Goal: Complete application form

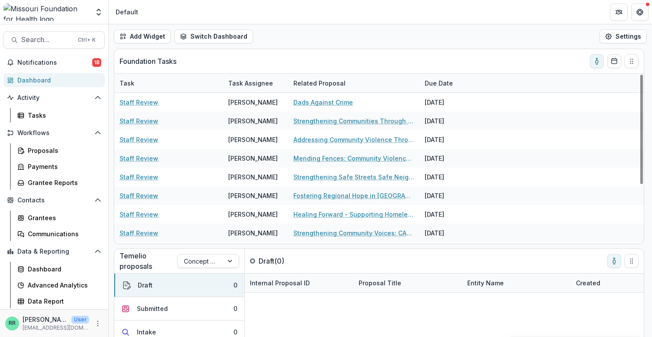
click at [417, 77] on div "Related Proposal" at bounding box center [353, 83] width 131 height 19
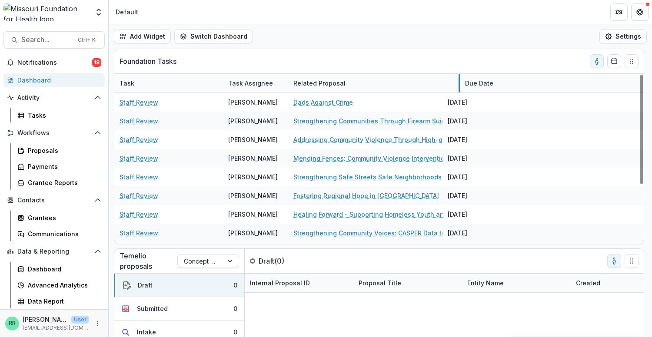
drag, startPoint x: 418, startPoint y: 78, endPoint x: 475, endPoint y: 77, distance: 56.5
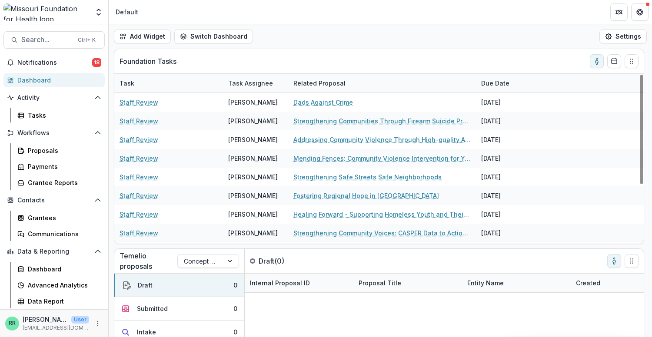
drag, startPoint x: 473, startPoint y: 77, endPoint x: 431, endPoint y: 73, distance: 42.4
click at [431, 73] on div "Task Task Assignee Related Proposal Due Date Staff Review Rachel Rimmerman Dads…" at bounding box center [379, 158] width 530 height 170
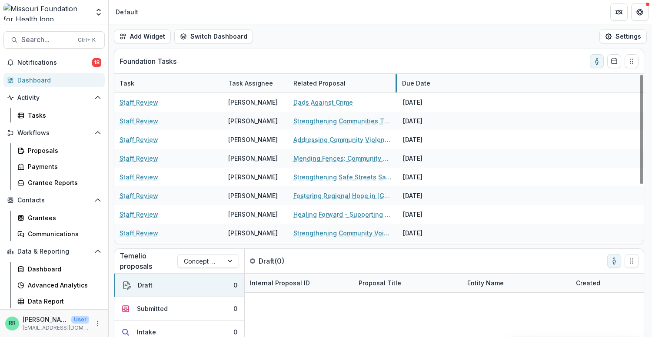
drag, startPoint x: 475, startPoint y: 85, endPoint x: 395, endPoint y: 77, distance: 80.8
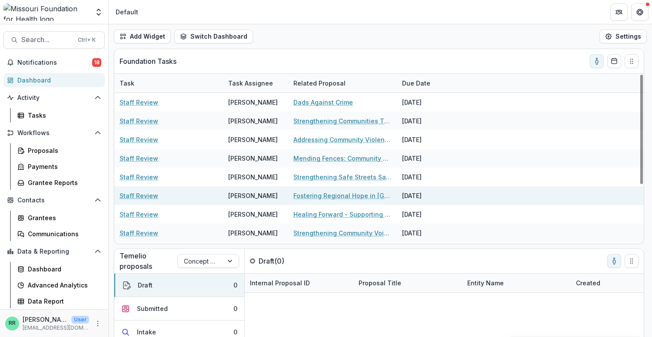
scroll to position [43, 0]
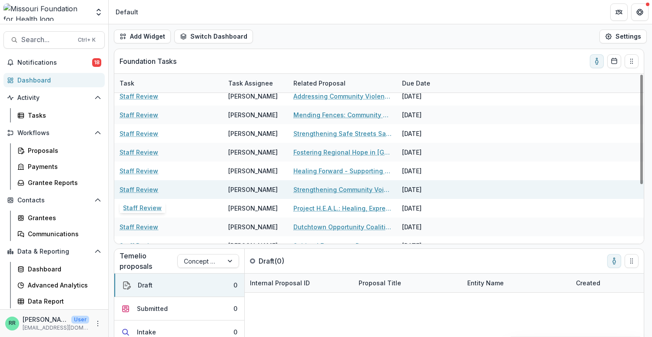
click at [145, 190] on link "Staff Review" at bounding box center [139, 189] width 39 height 9
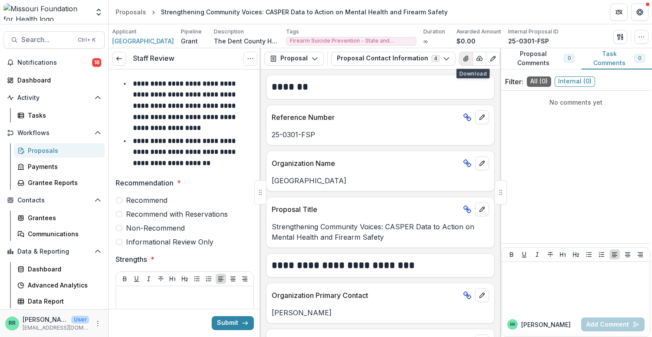
click at [463, 59] on icon "View Attached Files" at bounding box center [466, 58] width 7 height 7
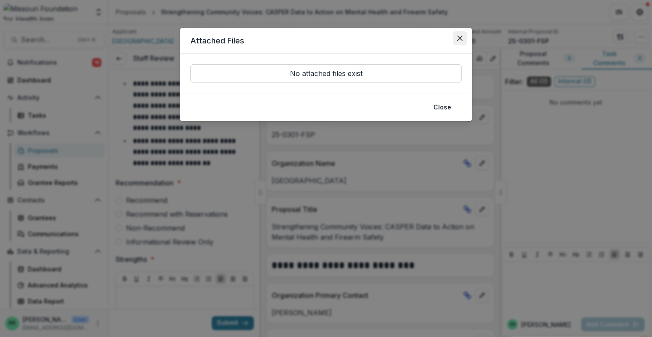
click at [459, 42] on button "Close" at bounding box center [460, 38] width 14 height 14
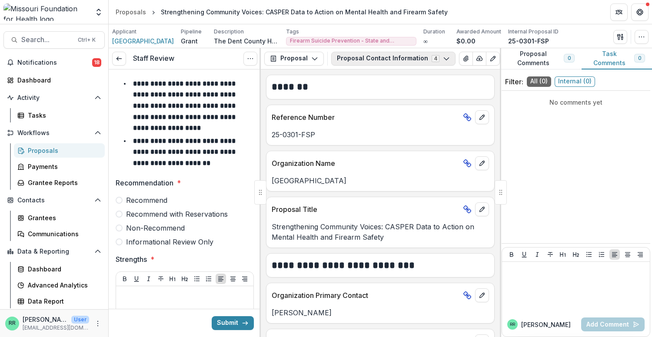
click at [443, 57] on icon "button" at bounding box center [446, 58] width 7 height 7
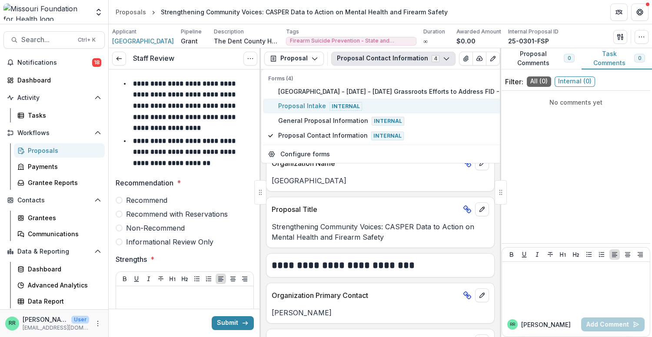
click at [296, 101] on span "Proposal Intake Internal" at bounding box center [395, 106] width 234 height 10
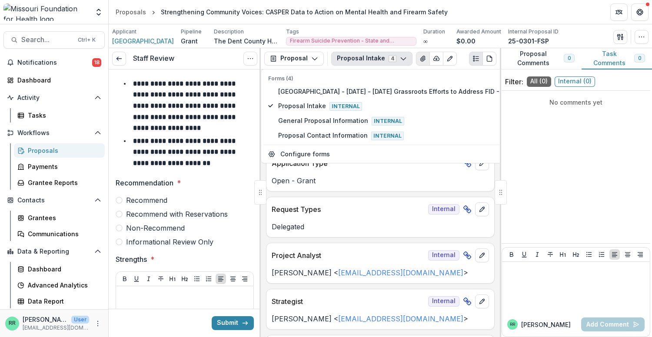
click at [421, 57] on icon "View Attached Files" at bounding box center [423, 58] width 7 height 7
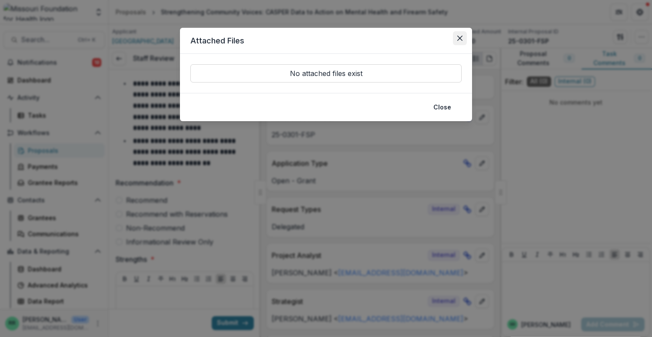
click at [460, 35] on button "Close" at bounding box center [460, 38] width 14 height 14
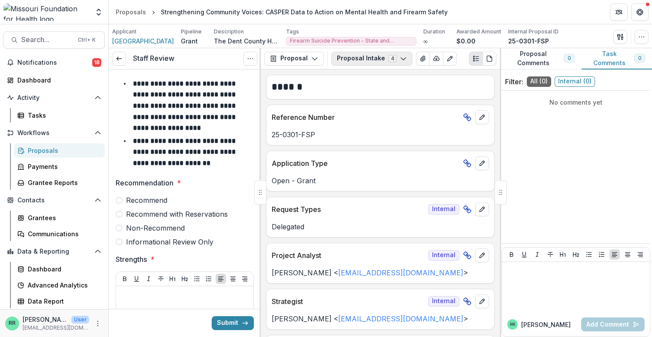
click at [403, 57] on button "Proposal Intake 4" at bounding box center [371, 59] width 81 height 14
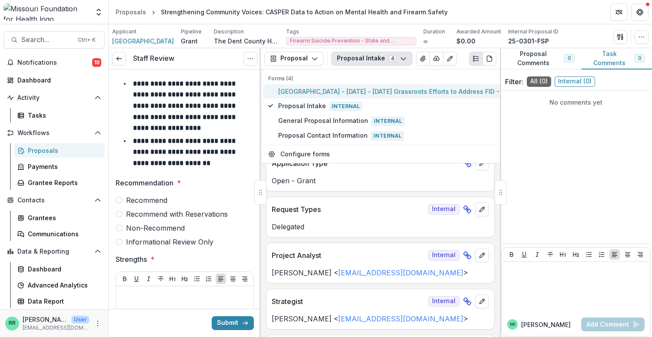
click at [315, 97] on button "Dent County Health Center - 2025 - 2025 Grassroots Efforts to Address FID - RFA" at bounding box center [390, 91] width 254 height 14
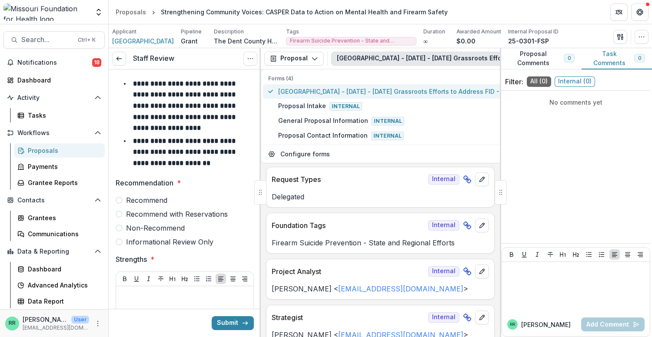
click at [313, 93] on span "Dent County Health Center - 2025 - 2025 Grassroots Efforts to Address FID - RFA" at bounding box center [395, 91] width 234 height 9
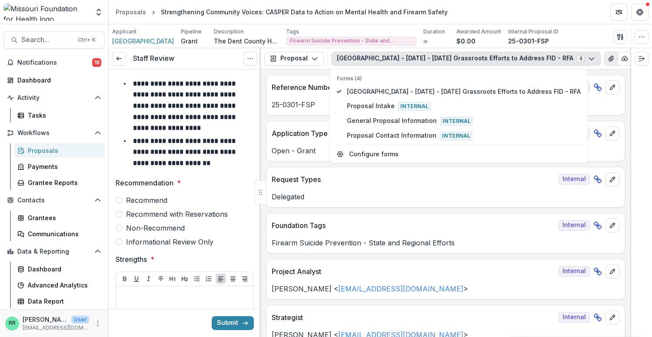
click at [510, 56] on icon "View Attached Files" at bounding box center [611, 58] width 7 height 7
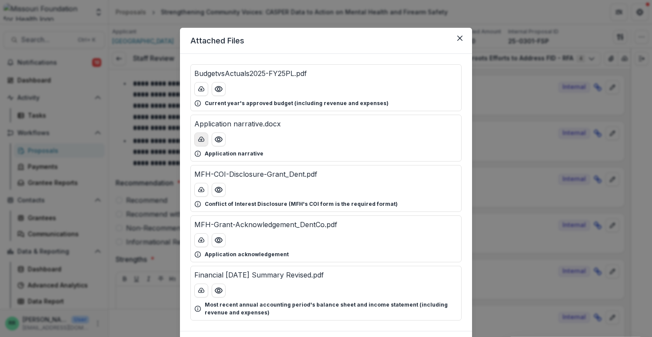
click at [201, 139] on icon "download-button" at bounding box center [201, 139] width 7 height 7
click at [200, 89] on icon "download-button" at bounding box center [201, 89] width 7 height 7
click at [458, 37] on icon "Close" at bounding box center [459, 38] width 5 height 5
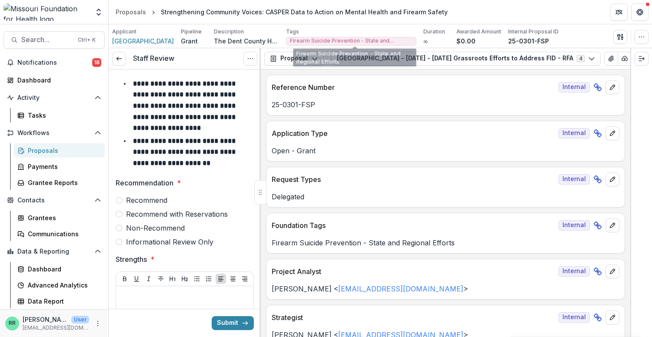
click at [395, 34] on div "Tags" at bounding box center [351, 32] width 130 height 8
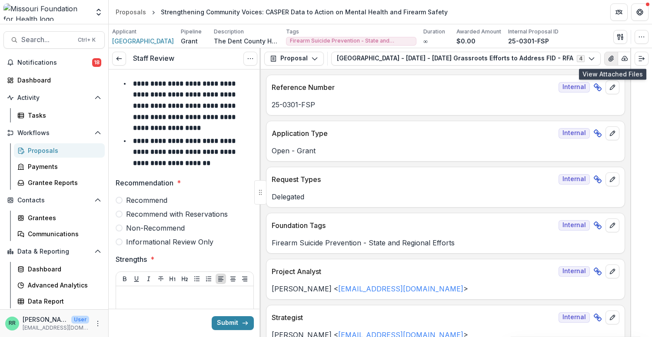
click at [510, 60] on icon "View Attached Files" at bounding box center [611, 58] width 7 height 7
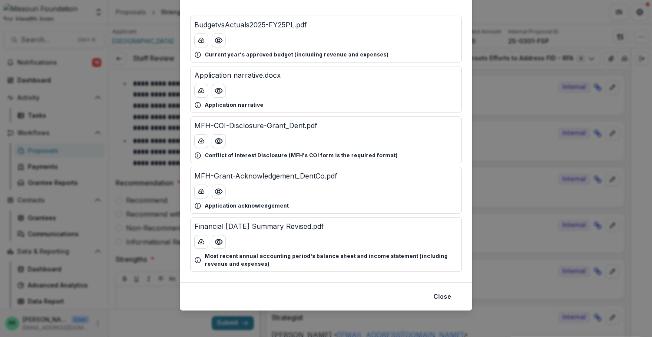
scroll to position [49, 0]
drag, startPoint x: 199, startPoint y: 240, endPoint x: 240, endPoint y: 249, distance: 42.7
click at [240, 249] on div "Financial July 25 Summary Revised.pdf Most recent annual accounting period's ba…" at bounding box center [325, 244] width 271 height 55
click at [223, 242] on button "Preview Financial July 25 Summary Revised.pdf" at bounding box center [219, 242] width 14 height 14
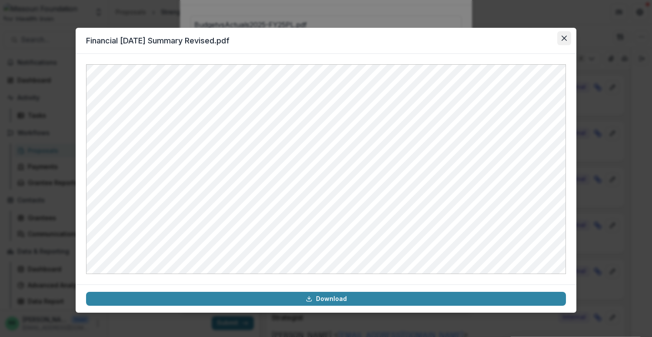
click at [510, 37] on icon "Close" at bounding box center [564, 38] width 5 height 5
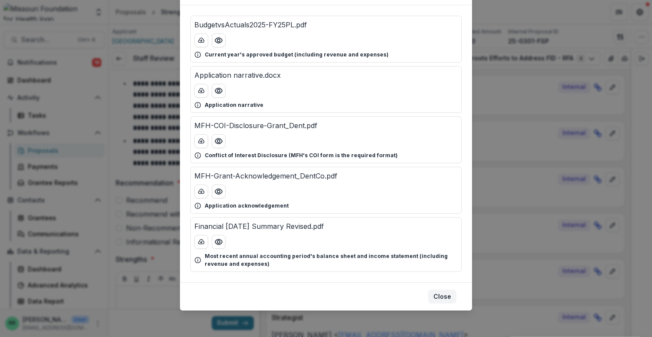
click at [438, 295] on button "Close" at bounding box center [442, 297] width 28 height 14
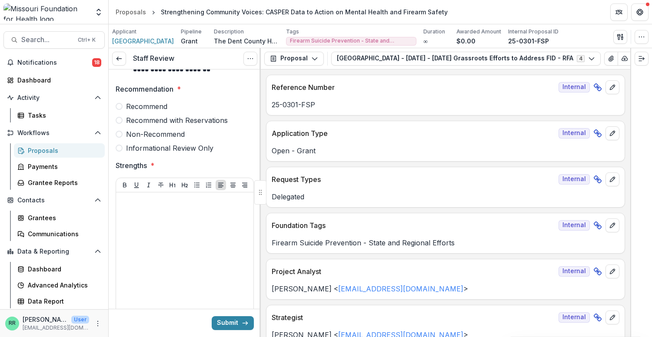
scroll to position [0, 0]
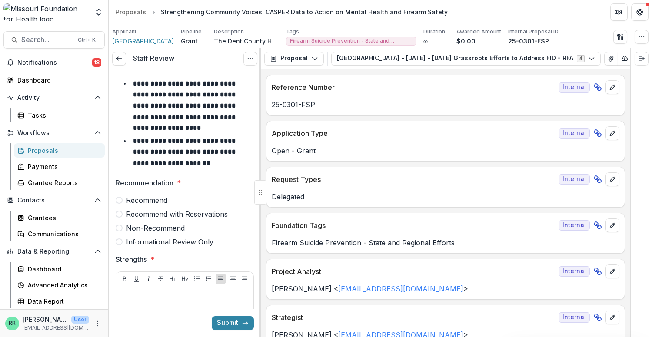
drag, startPoint x: 120, startPoint y: 197, endPoint x: 136, endPoint y: 197, distance: 15.7
click at [120, 197] on span at bounding box center [119, 200] width 7 height 7
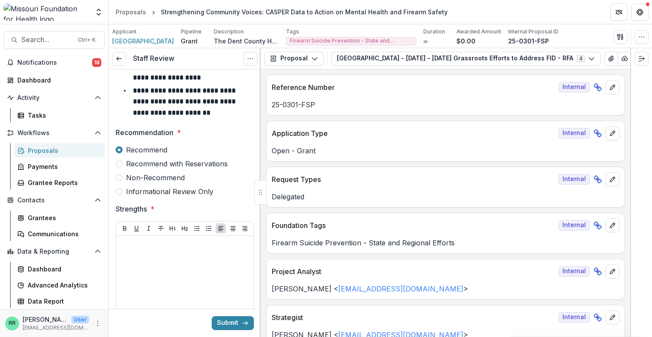
scroll to position [87, 0]
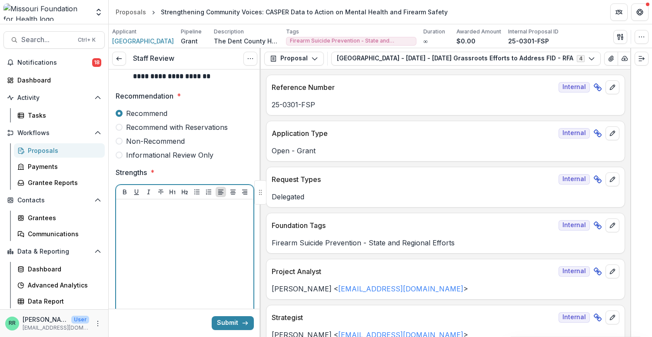
click at [169, 218] on div at bounding box center [185, 268] width 130 height 130
click at [193, 191] on icon "Bullet List" at bounding box center [196, 192] width 7 height 7
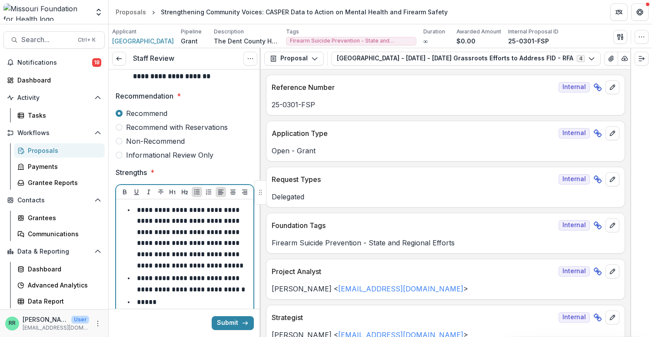
scroll to position [174, 0]
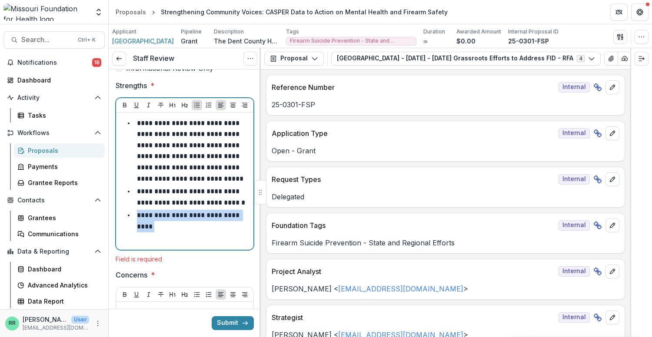
drag, startPoint x: 172, startPoint y: 241, endPoint x: 137, endPoint y: 229, distance: 37.5
click at [137, 229] on li "**********" at bounding box center [190, 221] width 120 height 22
drag, startPoint x: 230, startPoint y: 236, endPoint x: 136, endPoint y: 226, distance: 94.8
click at [136, 226] on li "**********" at bounding box center [190, 221] width 120 height 22
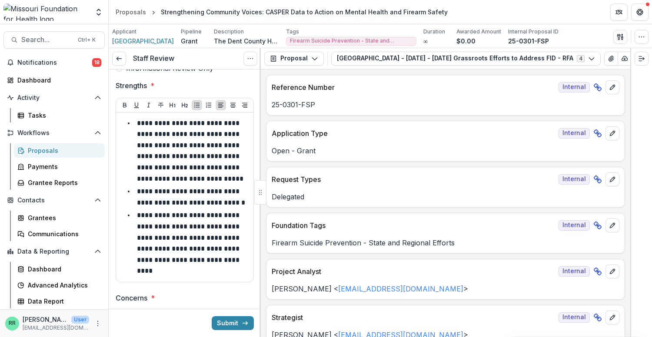
scroll to position [261, 0]
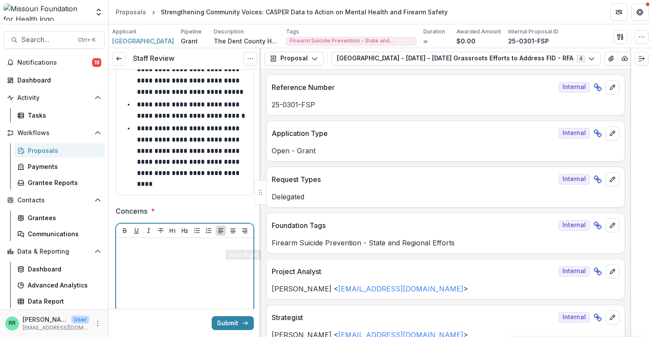
click at [179, 270] on div at bounding box center [185, 307] width 130 height 130
click at [198, 234] on icon "Bullet List" at bounding box center [196, 230] width 7 height 7
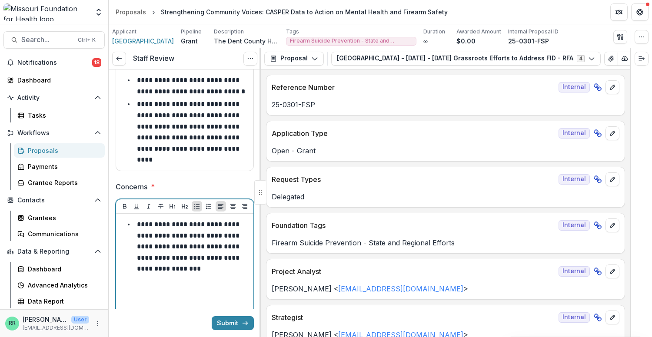
scroll to position [304, 0]
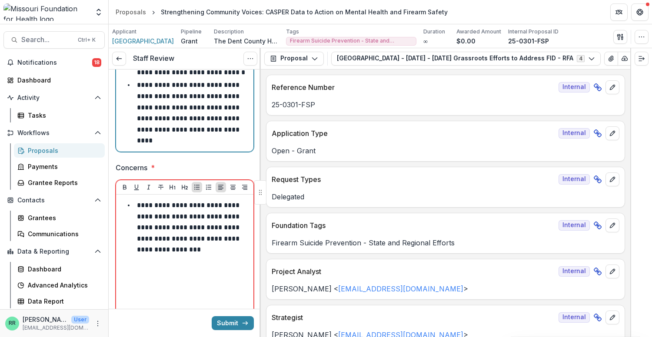
click at [177, 147] on li "**********" at bounding box center [190, 113] width 120 height 67
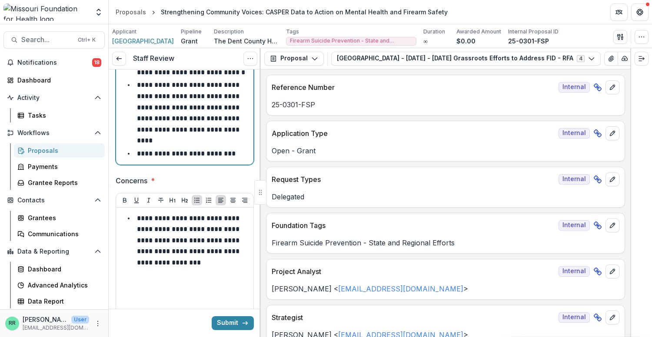
click at [196, 157] on p "**********" at bounding box center [187, 153] width 100 height 7
click at [228, 160] on li "**********" at bounding box center [190, 153] width 120 height 11
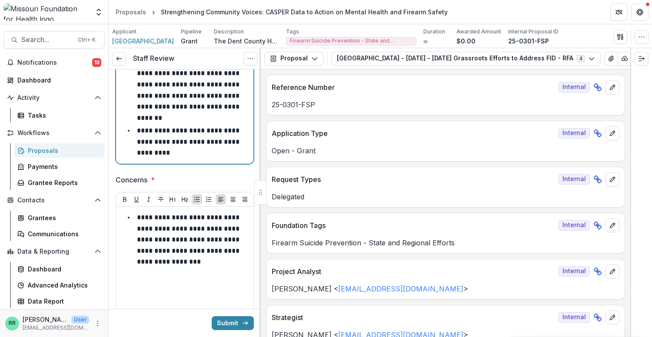
scroll to position [565, 0]
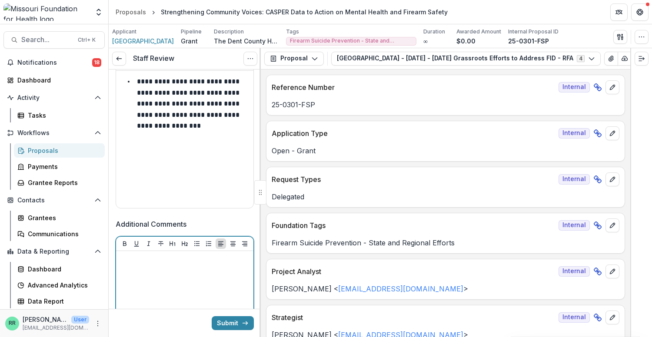
drag, startPoint x: 157, startPoint y: 276, endPoint x: 169, endPoint y: 265, distance: 16.9
click at [157, 276] on div at bounding box center [185, 320] width 130 height 130
click at [197, 241] on icon "Bullet List" at bounding box center [196, 243] width 5 height 5
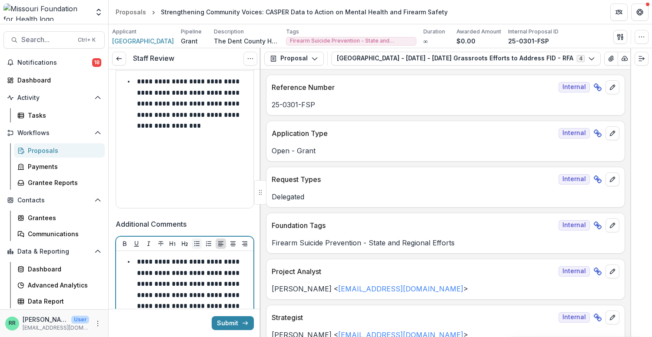
scroll to position [652, 0]
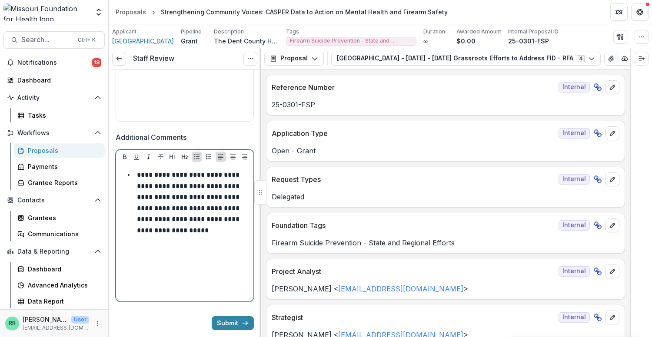
click at [187, 230] on p "**********" at bounding box center [189, 203] width 104 height 62
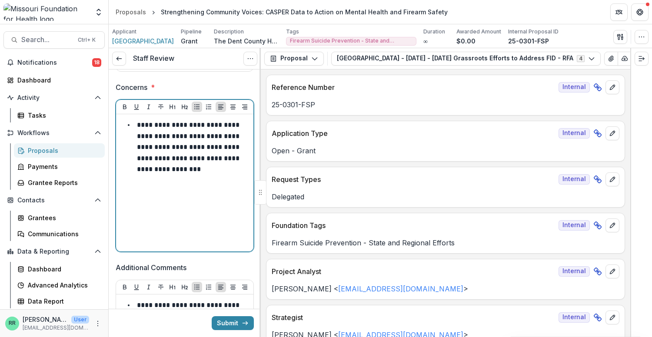
click at [213, 170] on li "**********" at bounding box center [190, 148] width 120 height 56
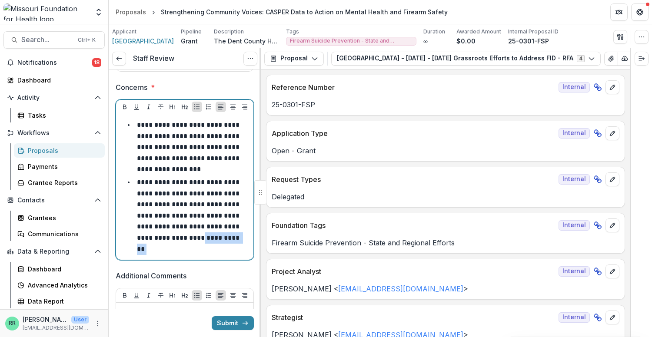
drag, startPoint x: 229, startPoint y: 240, endPoint x: 176, endPoint y: 239, distance: 53.5
click at [176, 239] on li "**********" at bounding box center [190, 216] width 120 height 78
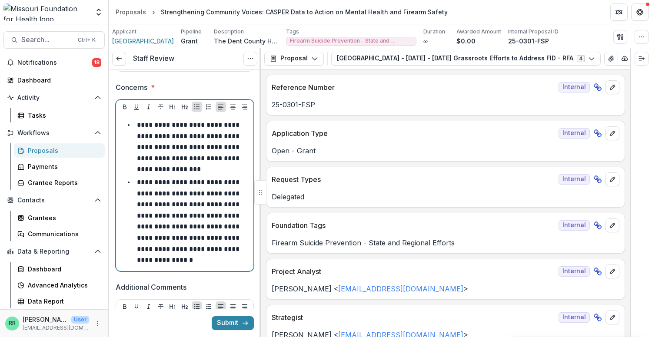
click at [190, 238] on p "**********" at bounding box center [189, 221] width 104 height 84
click at [184, 259] on li "**********" at bounding box center [190, 221] width 120 height 89
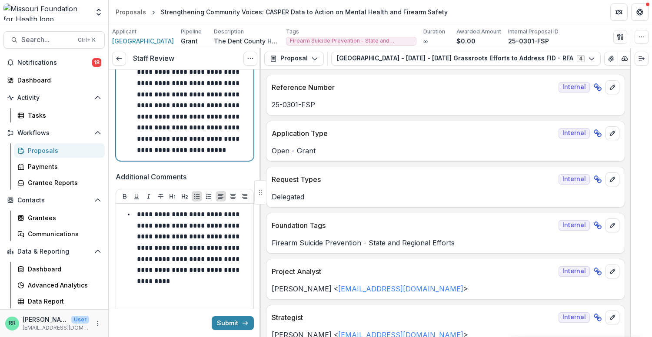
scroll to position [739, 0]
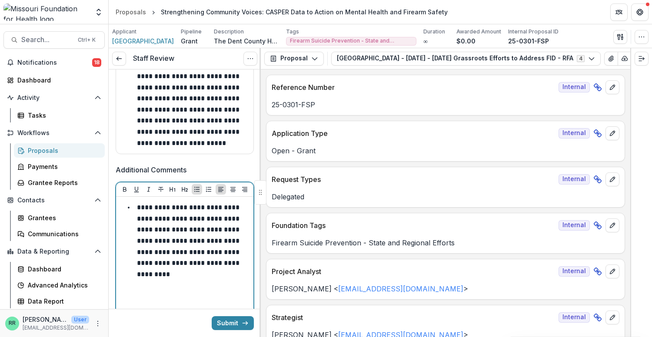
click at [175, 230] on p "**********" at bounding box center [189, 240] width 104 height 73
click at [181, 258] on li "**********" at bounding box center [190, 241] width 120 height 78
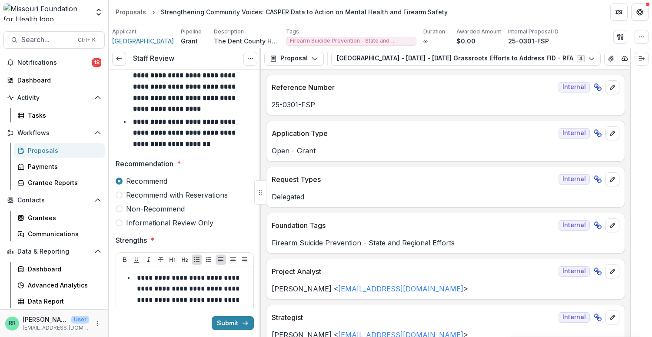
scroll to position [0, 0]
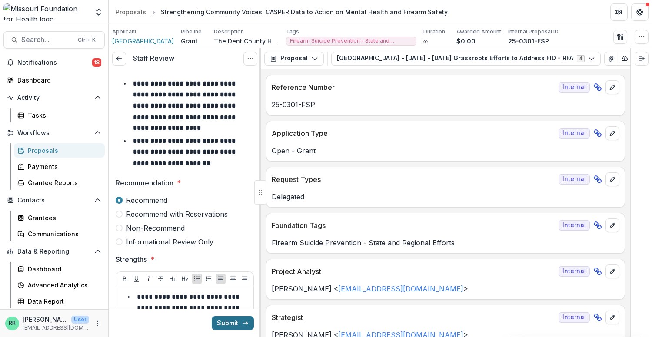
click at [229, 321] on button "Submit" at bounding box center [233, 323] width 42 height 14
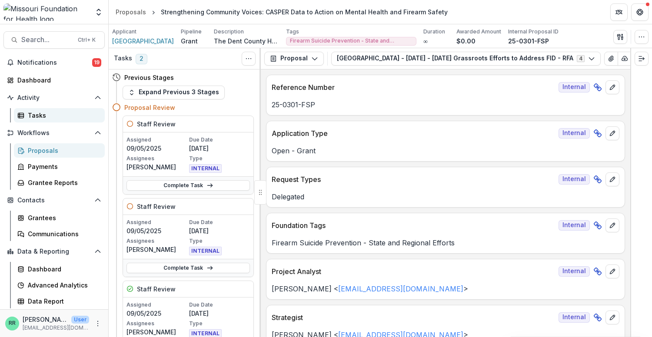
click at [41, 116] on div "Tasks" at bounding box center [63, 115] width 70 height 9
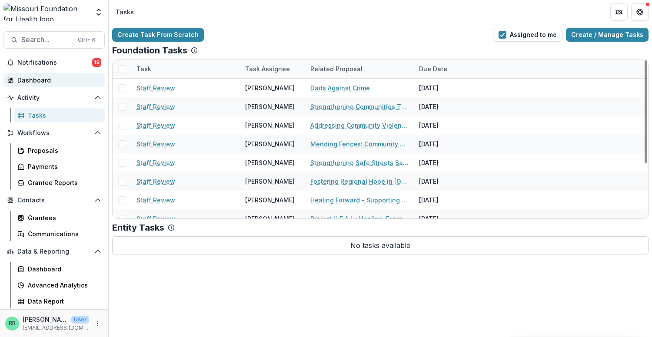
click at [37, 83] on div "Dashboard" at bounding box center [57, 80] width 80 height 9
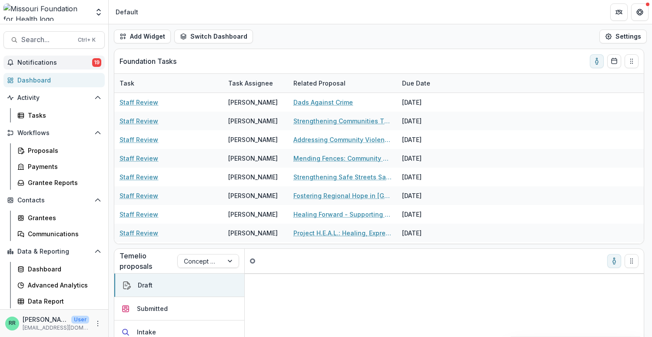
click at [49, 62] on span "Notifications" at bounding box center [54, 62] width 75 height 7
click at [322, 29] on div "Add Widget Switch Dashboard Default DLS Dashboard New Dashboard Settings" at bounding box center [380, 36] width 543 height 24
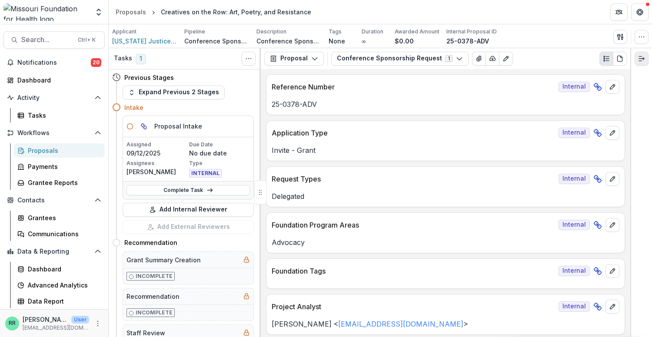
click at [638, 58] on icon "Expand right" at bounding box center [641, 58] width 7 height 7
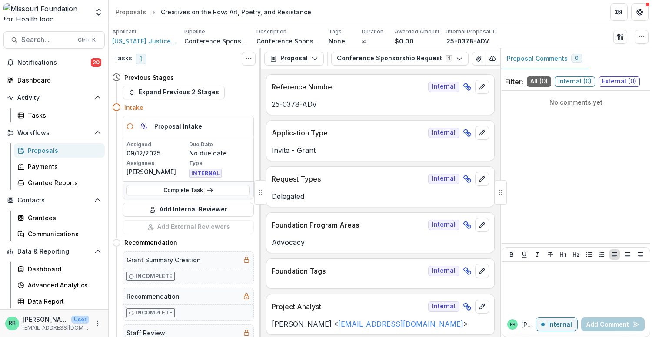
click at [570, 77] on span "Internal ( 0 )" at bounding box center [575, 82] width 40 height 10
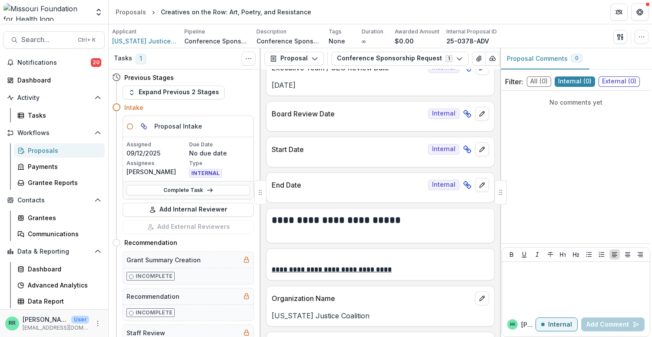
scroll to position [522, 0]
